Goal: Task Accomplishment & Management: Complete application form

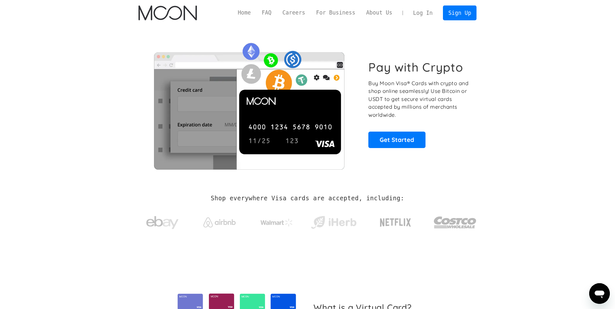
click at [424, 93] on p "Buy Moon Visa® Cards with crypto and shop online seamlessly! Use Bitcoin or USD…" at bounding box center [418, 99] width 101 height 40
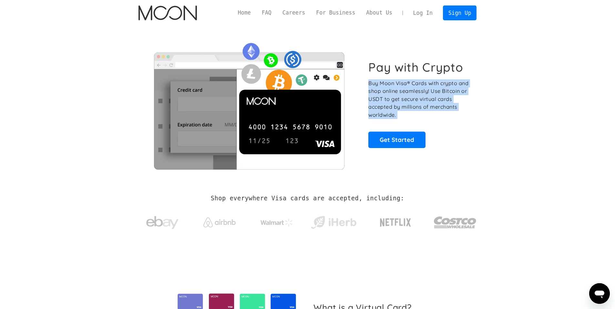
click at [424, 93] on p "Buy Moon Visa® Cards with crypto and shop online seamlessly! Use Bitcoin or USD…" at bounding box center [418, 99] width 101 height 40
click at [415, 90] on p "Buy Moon Visa® Cards with crypto and shop online seamlessly! Use Bitcoin or USD…" at bounding box center [418, 99] width 101 height 40
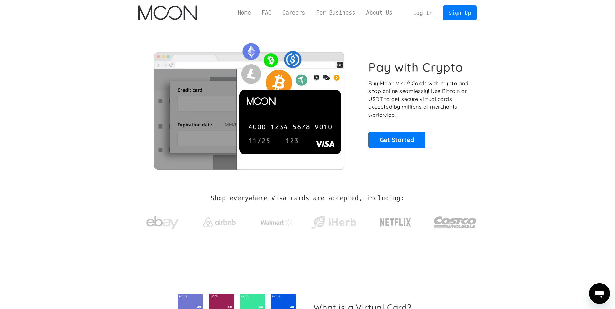
click at [382, 70] on h1 "Pay with Crypto" at bounding box center [415, 67] width 95 height 15
click at [383, 70] on h1 "Pay with Crypto" at bounding box center [415, 67] width 95 height 15
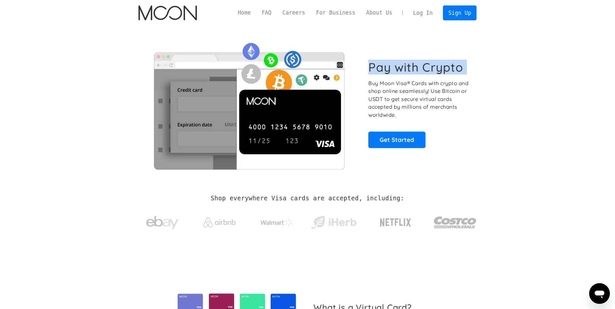
click at [383, 70] on h1 "Pay with Crypto" at bounding box center [415, 67] width 95 height 15
click at [451, 80] on p "Buy Moon Visa® Cards with crypto and shop online seamlessly! Use Bitcoin or USD…" at bounding box center [418, 99] width 101 height 40
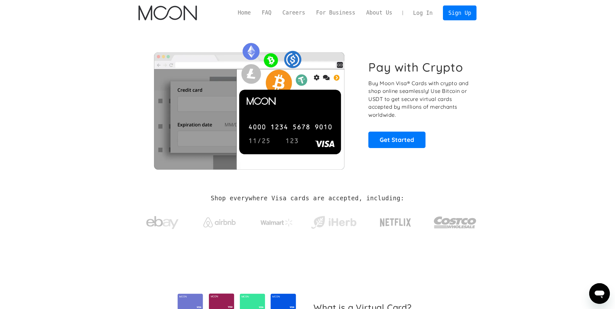
click at [411, 85] on p "Buy Moon Visa® Cards with crypto and shop online seamlessly! Use Bitcoin or USD…" at bounding box center [418, 99] width 101 height 40
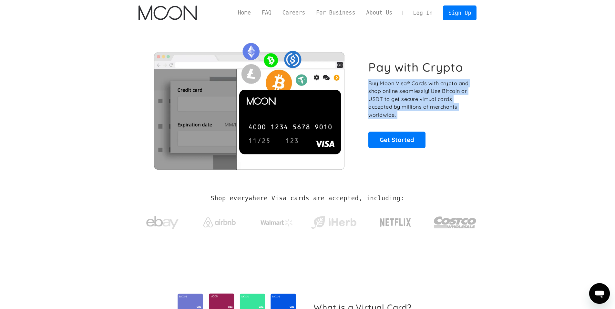
click at [411, 85] on p "Buy Moon Visa® Cards with crypto and shop online seamlessly! Use Bitcoin or USD…" at bounding box center [418, 99] width 101 height 40
click at [411, 103] on p "Buy Moon Visa® Cards with crypto and shop online seamlessly! Use Bitcoin or USD…" at bounding box center [418, 99] width 101 height 40
drag, startPoint x: 404, startPoint y: 118, endPoint x: 429, endPoint y: 93, distance: 34.9
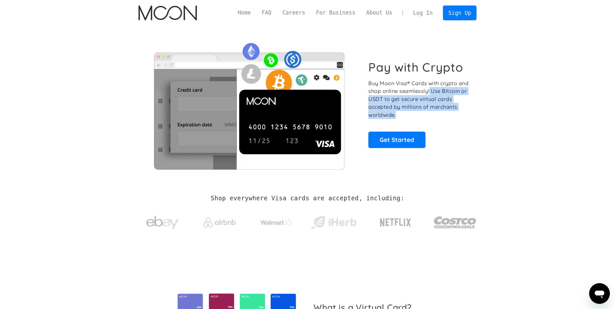
click at [429, 93] on p "Buy Moon Visa® Cards with crypto and shop online seamlessly! Use Bitcoin or USD…" at bounding box center [418, 99] width 101 height 40
click at [256, 15] on link "Home" at bounding box center [244, 13] width 24 height 8
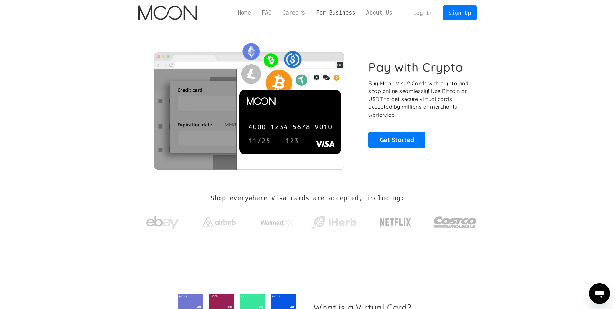
click at [354, 15] on link "For Business" at bounding box center [335, 13] width 50 height 8
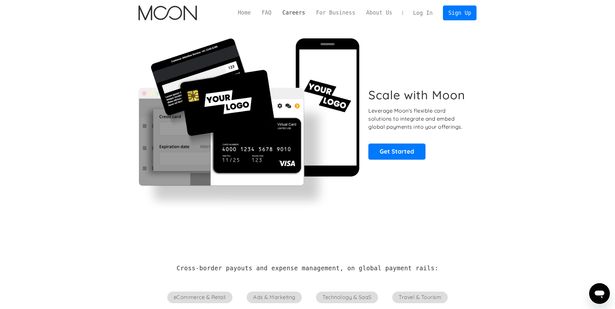
click at [310, 15] on link "Careers" at bounding box center [294, 13] width 34 height 8
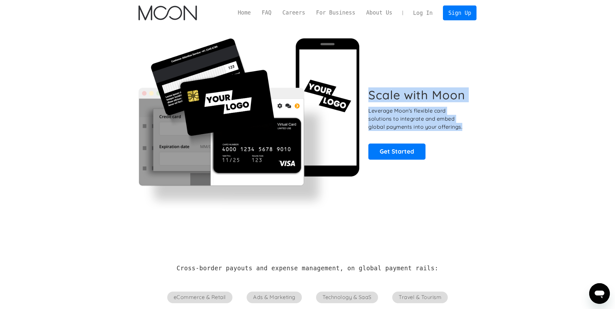
drag, startPoint x: 369, startPoint y: 98, endPoint x: 468, endPoint y: 126, distance: 102.8
click at [468, 126] on div "Scale with Moon Leverage Moon's flexible card solutions to integrate and embed …" at bounding box center [418, 124] width 101 height 72
click at [468, 126] on p "Leverage Moon's flexible card solutions to integrate and embed global payments …" at bounding box center [418, 119] width 101 height 24
drag, startPoint x: 368, startPoint y: 97, endPoint x: 473, endPoint y: 127, distance: 108.9
click at [473, 127] on div "Scale with Moon Leverage Moon's flexible card solutions to integrate and embed …" at bounding box center [307, 123] width 338 height 171
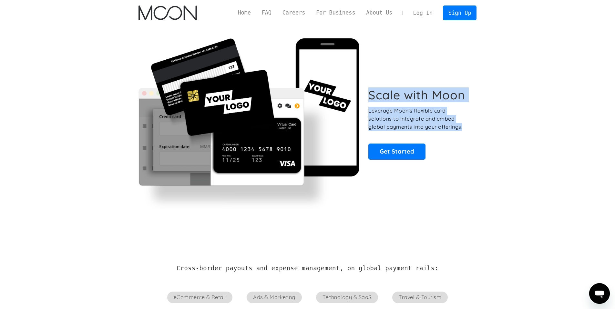
click at [473, 127] on div "Scale with Moon Leverage Moon's flexible card solutions to integrate and embed …" at bounding box center [307, 123] width 338 height 171
drag, startPoint x: 473, startPoint y: 127, endPoint x: 370, endPoint y: 112, distance: 103.9
click at [370, 112] on div "Scale with Moon Leverage Moon's flexible card solutions to integrate and embed …" at bounding box center [307, 123] width 338 height 171
click at [370, 112] on p "Leverage Moon's flexible card solutions to integrate and embed global payments …" at bounding box center [418, 119] width 101 height 24
drag, startPoint x: 368, startPoint y: 96, endPoint x: 458, endPoint y: 128, distance: 95.9
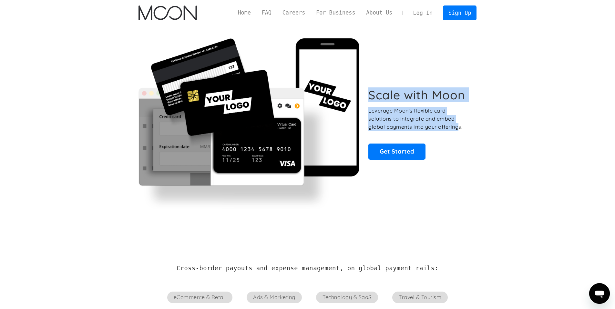
click at [458, 128] on div "Scale with Moon Leverage Moon's flexible card solutions to integrate and embed …" at bounding box center [307, 123] width 338 height 171
click at [458, 128] on p "Leverage Moon's flexible card solutions to integrate and embed global payments …" at bounding box center [418, 119] width 101 height 24
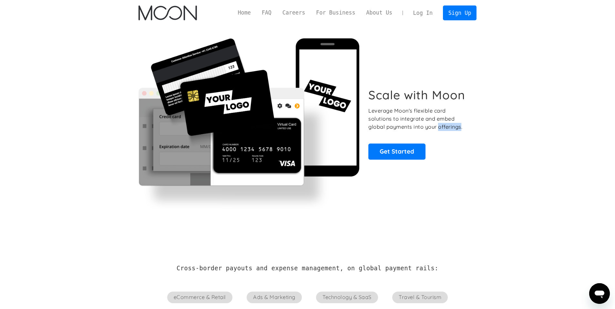
click at [458, 128] on p "Leverage Moon's flexible card solutions to integrate and embed global payments …" at bounding box center [418, 119] width 101 height 24
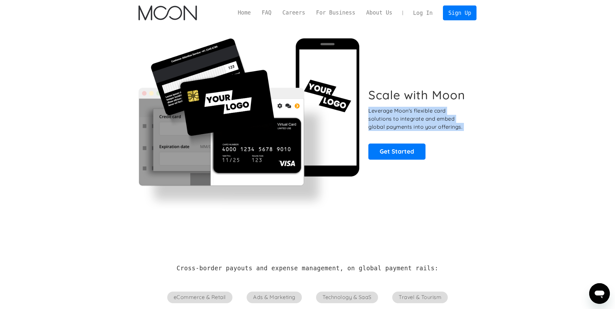
click at [458, 128] on p "Leverage Moon's flexible card solutions to integrate and embed global payments …" at bounding box center [418, 119] width 101 height 24
drag, startPoint x: 467, startPoint y: 128, endPoint x: 371, endPoint y: 96, distance: 101.1
click at [371, 96] on div "Scale with Moon Leverage Moon's flexible card solutions to integrate and embed …" at bounding box center [418, 124] width 101 height 72
click at [371, 96] on h1 "Scale with Moon" at bounding box center [416, 95] width 97 height 15
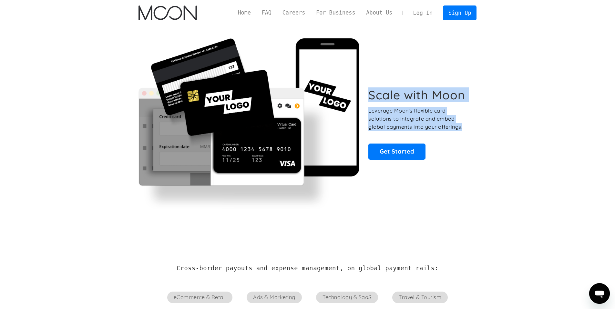
drag, startPoint x: 371, startPoint y: 96, endPoint x: 469, endPoint y: 130, distance: 103.9
click at [469, 130] on div "Scale with Moon Leverage Moon's flexible card solutions to integrate and embed …" at bounding box center [307, 123] width 338 height 171
drag, startPoint x: 469, startPoint y: 130, endPoint x: 367, endPoint y: 97, distance: 107.6
click at [367, 97] on div "Scale with Moon Leverage Moon's flexible card solutions to integrate and embed …" at bounding box center [307, 123] width 338 height 171
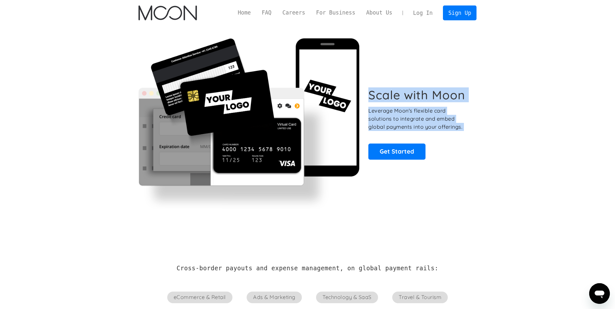
click at [367, 97] on div "Scale with Moon Leverage Moon's flexible card solutions to integrate and embed …" at bounding box center [307, 123] width 338 height 171
drag, startPoint x: 367, startPoint y: 97, endPoint x: 455, endPoint y: 113, distance: 89.8
click at [455, 113] on div "Scale with Moon Leverage Moon's flexible card solutions to integrate and embed …" at bounding box center [307, 123] width 338 height 171
click at [455, 113] on p "Leverage Moon's flexible card solutions to integrate and embed global payments …" at bounding box center [418, 119] width 101 height 24
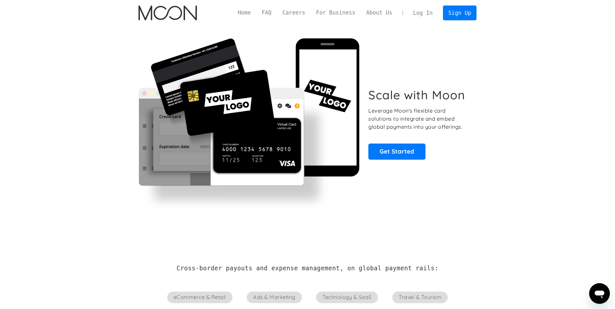
click at [438, 113] on p "Leverage Moon's flexible card solutions to integrate and embed global payments …" at bounding box center [418, 119] width 101 height 24
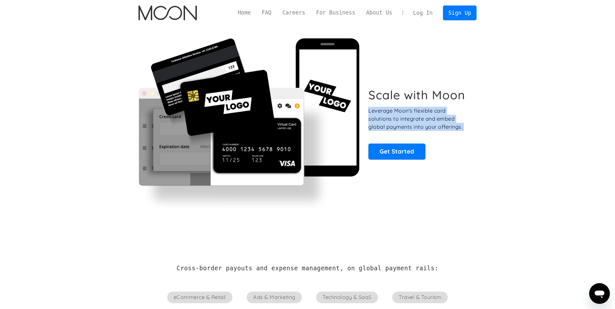
click at [438, 115] on p "Leverage Moon's flexible card solutions to integrate and embed global payments …" at bounding box center [418, 119] width 101 height 24
drag, startPoint x: 368, startPoint y: 121, endPoint x: 465, endPoint y: 125, distance: 97.2
click at [465, 125] on div "Scale with Moon Leverage Moon's flexible card solutions to integrate and embed …" at bounding box center [307, 123] width 338 height 171
click at [465, 125] on p "Leverage Moon's flexible card solutions to integrate and embed global payments …" at bounding box center [418, 119] width 101 height 24
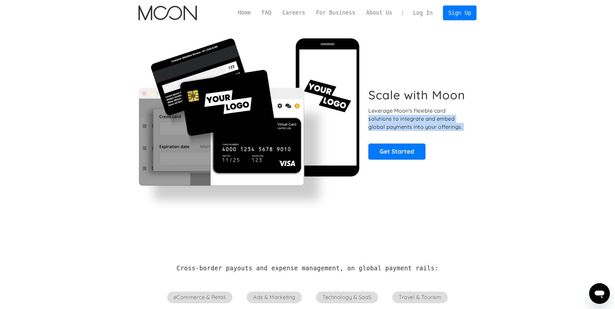
drag, startPoint x: 465, startPoint y: 125, endPoint x: 369, endPoint y: 120, distance: 96.3
click at [369, 120] on p "Leverage Moon's flexible card solutions to integrate and embed global payments …" at bounding box center [418, 119] width 101 height 24
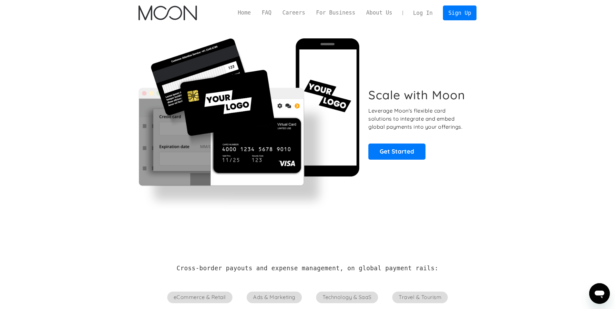
click at [435, 102] on h1 "Scale with Moon" at bounding box center [416, 95] width 97 height 15
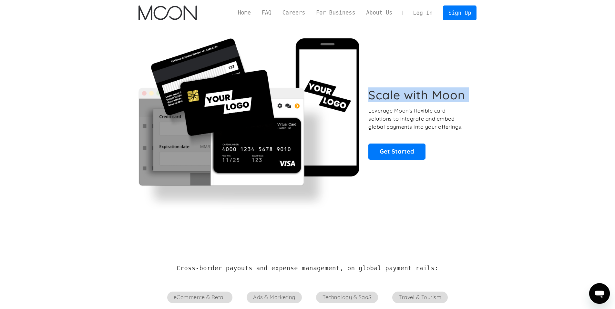
click at [435, 102] on h1 "Scale with Moon" at bounding box center [416, 95] width 97 height 15
click at [401, 88] on h1 "Scale with Moon" at bounding box center [416, 95] width 97 height 15
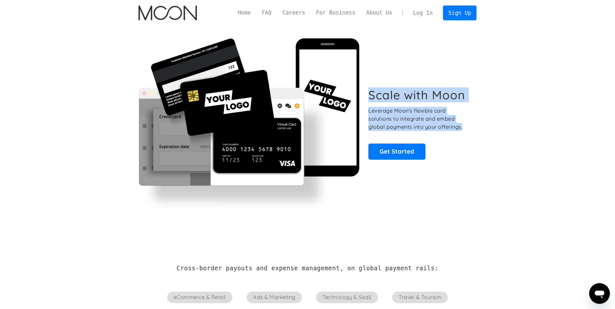
drag, startPoint x: 368, startPoint y: 95, endPoint x: 479, endPoint y: 127, distance: 115.7
click at [479, 127] on div "Scale with Moon Leverage Moon's flexible card solutions to integrate and embed …" at bounding box center [307, 124] width 357 height 196
drag, startPoint x: 472, startPoint y: 127, endPoint x: 368, endPoint y: 99, distance: 107.3
click at [368, 99] on div "Scale with Moon Leverage Moon's flexible card solutions to integrate and embed …" at bounding box center [307, 123] width 338 height 171
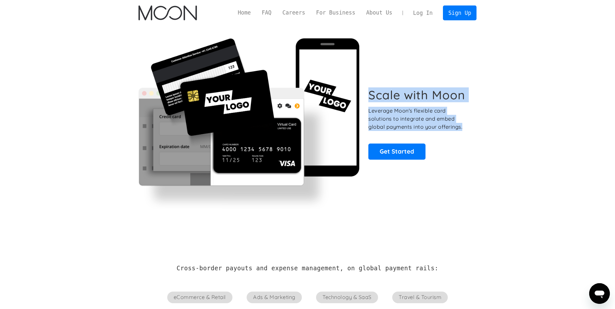
click at [368, 99] on h1 "Scale with Moon" at bounding box center [416, 95] width 97 height 15
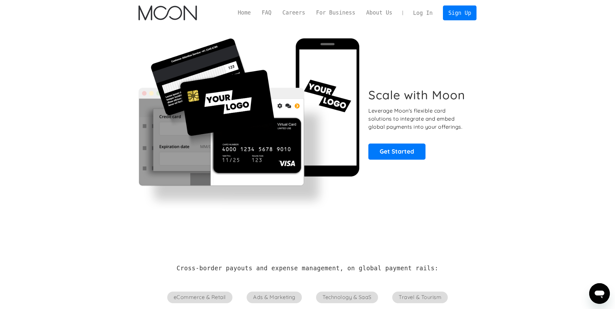
click at [438, 93] on h1 "Scale with Moon" at bounding box center [416, 95] width 97 height 15
click at [432, 109] on p "Leverage Moon's flexible card solutions to integrate and embed global payments …" at bounding box center [418, 119] width 101 height 24
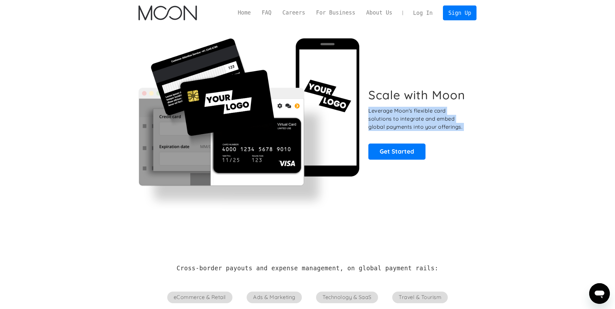
click at [432, 109] on p "Leverage Moon's flexible card solutions to integrate and embed global payments …" at bounding box center [418, 119] width 101 height 24
click at [379, 118] on p "Leverage Moon's flexible card solutions to integrate and embed global payments …" at bounding box center [418, 119] width 101 height 24
drag, startPoint x: 364, startPoint y: 111, endPoint x: 464, endPoint y: 129, distance: 101.7
click at [464, 129] on div "Scale with Moon Leverage Moon's flexible card solutions to integrate and embed …" at bounding box center [307, 123] width 338 height 171
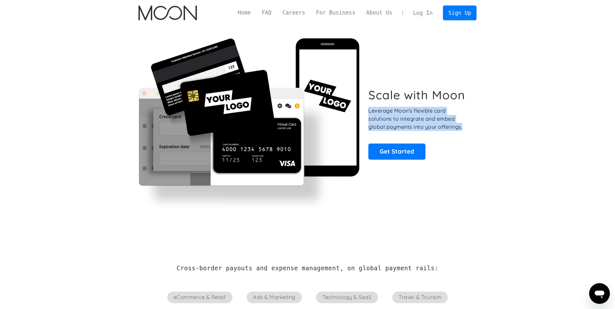
click at [464, 129] on p "Leverage Moon's flexible card solutions to integrate and embed global payments …" at bounding box center [418, 119] width 101 height 24
drag, startPoint x: 464, startPoint y: 129, endPoint x: 371, endPoint y: 111, distance: 95.0
click at [371, 111] on p "Leverage Moon's flexible card solutions to integrate and embed global payments …" at bounding box center [418, 119] width 101 height 24
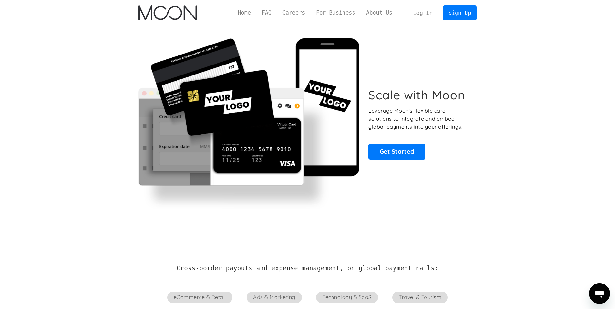
click at [371, 111] on p "Leverage Moon's flexible card solutions to integrate and embed global payments …" at bounding box center [418, 119] width 101 height 24
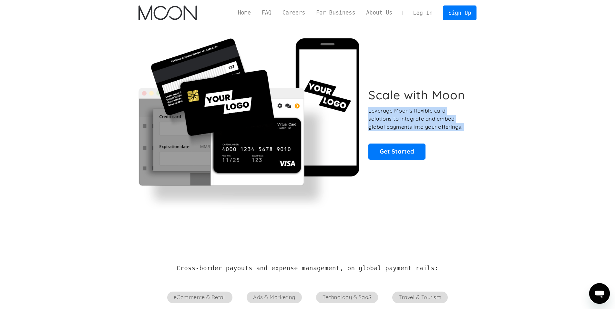
click at [371, 111] on p "Leverage Moon's flexible card solutions to integrate and embed global payments …" at bounding box center [418, 119] width 101 height 24
click at [393, 151] on link "Get Started" at bounding box center [396, 152] width 57 height 16
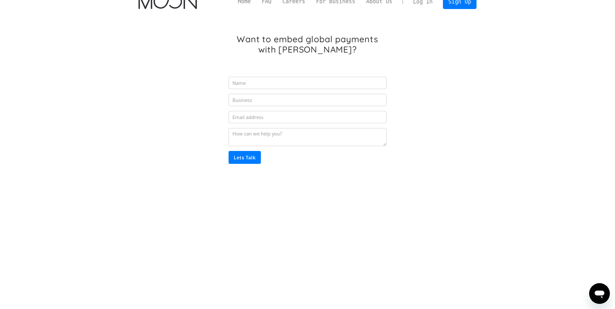
scroll to position [7, 0]
